Goal: Navigation & Orientation: Find specific page/section

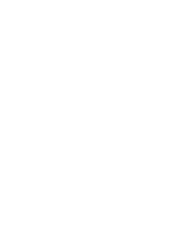
click at [178, 17] on img at bounding box center [180, 11] width 25 height 13
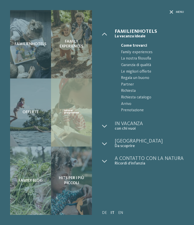
click at [166, 76] on span "Regala un buono" at bounding box center [152, 78] width 63 height 7
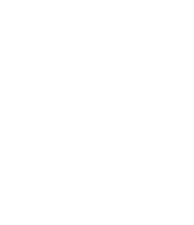
scroll to position [273, 0]
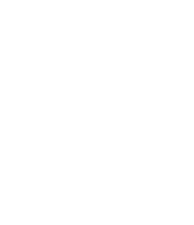
click at [35, 106] on link "Family hotel [GEOGRAPHIC_DATA]" at bounding box center [32, 107] width 45 height 11
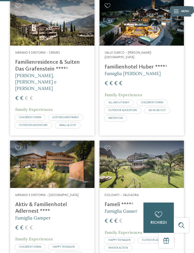
scroll to position [136, 0]
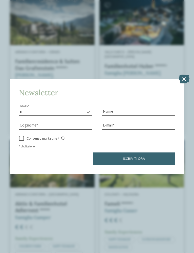
click at [185, 74] on icon at bounding box center [183, 78] width 11 height 9
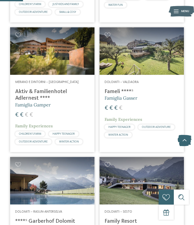
scroll to position [248, 0]
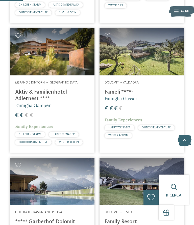
click at [153, 50] on div at bounding box center [141, 51] width 84 height 47
